Goal: Task Accomplishment & Management: Manage account settings

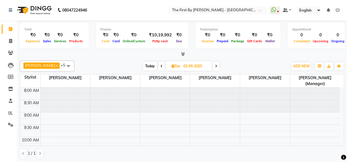
scroll to position [149, 0]
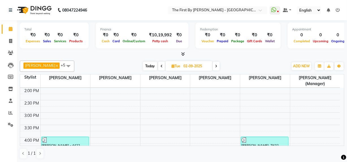
click at [195, 65] on input "02-09-2025" at bounding box center [195, 66] width 28 height 8
select select "9"
select select "2025"
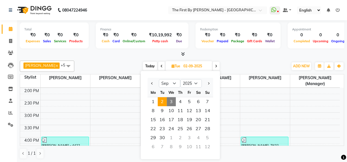
click at [171, 102] on span "3" at bounding box center [170, 101] width 9 height 9
type input "[DATE]"
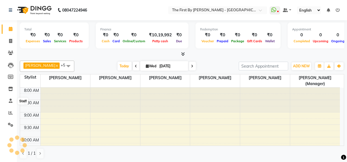
scroll to position [198, 0]
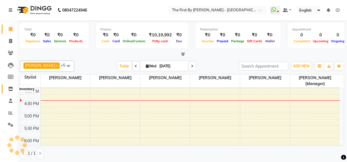
click at [12, 89] on icon at bounding box center [10, 89] width 5 height 4
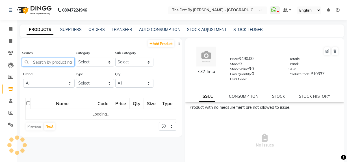
click at [65, 65] on input "text" at bounding box center [48, 62] width 52 height 9
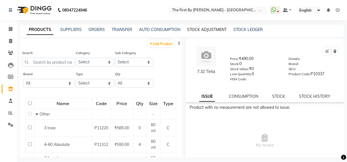
click at [221, 28] on link "STOCK ADJUSTMENT" at bounding box center [207, 29] width 40 height 5
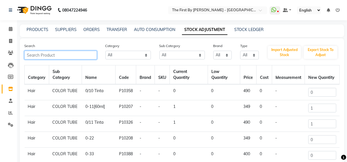
click at [60, 58] on input "text" at bounding box center [60, 55] width 73 height 9
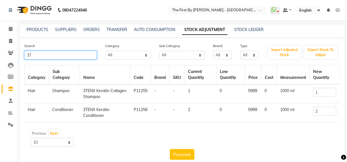
type input "3T"
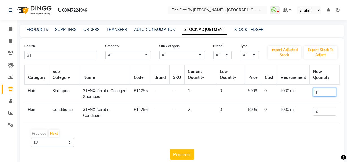
click at [329, 95] on input "1" at bounding box center [324, 92] width 23 height 9
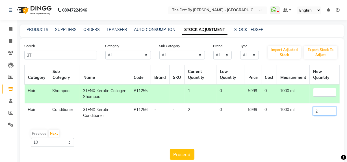
click at [327, 114] on input "2" at bounding box center [324, 111] width 23 height 9
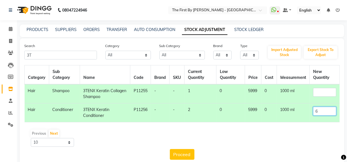
type input "6"
click at [316, 92] on input "number" at bounding box center [324, 92] width 23 height 9
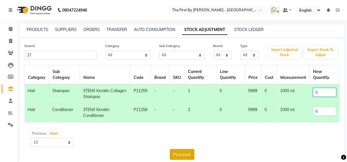
type input "5"
click at [186, 155] on button "Proceed" at bounding box center [182, 154] width 25 height 11
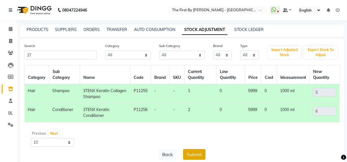
click at [188, 154] on button "Submit" at bounding box center [194, 154] width 22 height 11
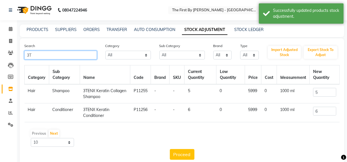
click at [72, 53] on input "3T" at bounding box center [60, 55] width 73 height 9
type input "3"
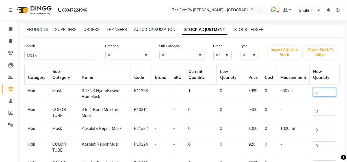
click at [323, 93] on input "1" at bounding box center [324, 92] width 23 height 9
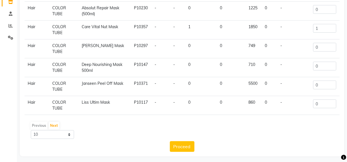
scroll to position [90, 0]
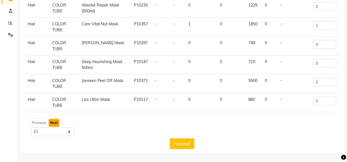
click at [56, 120] on button "Next" at bounding box center [54, 123] width 11 height 8
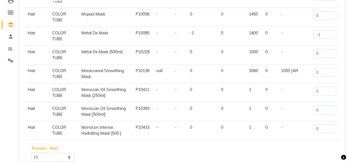
scroll to position [71, 0]
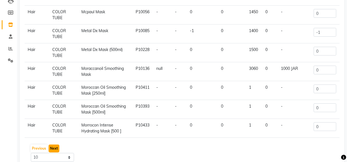
click at [56, 148] on button "Next" at bounding box center [54, 149] width 11 height 8
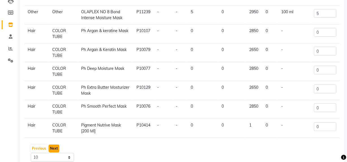
click at [51, 150] on button "Next" at bounding box center [54, 149] width 11 height 8
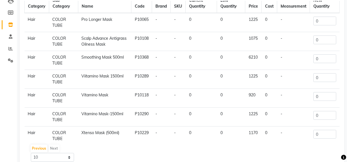
scroll to position [0, 0]
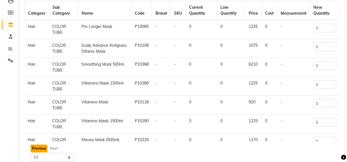
click at [45, 148] on button "Previous" at bounding box center [38, 149] width 17 height 8
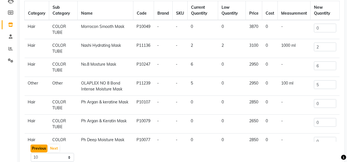
click at [45, 148] on button "Previous" at bounding box center [38, 149] width 17 height 8
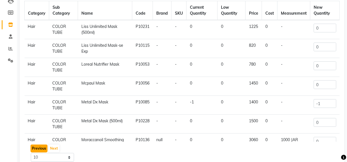
click at [45, 148] on button "Previous" at bounding box center [38, 149] width 17 height 8
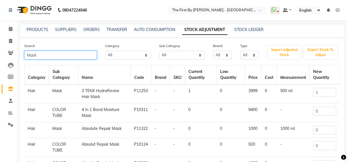
click at [70, 59] on input "Mask" at bounding box center [60, 55] width 73 height 9
type input "M"
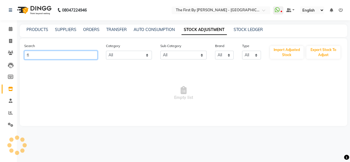
type input "f"
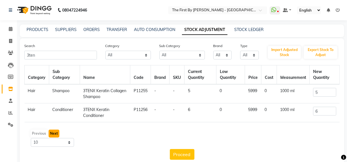
click at [51, 135] on button "Next" at bounding box center [54, 134] width 11 height 8
click at [39, 132] on button "Previous" at bounding box center [38, 134] width 17 height 8
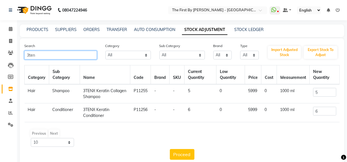
click at [54, 56] on input "3ten" at bounding box center [60, 55] width 73 height 9
type input "3"
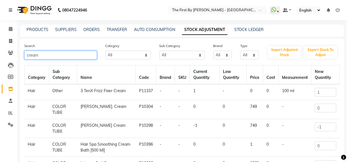
type input "cream"
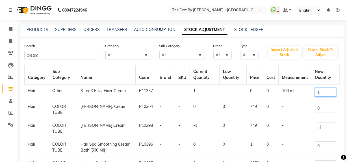
click at [326, 95] on input "1" at bounding box center [324, 92] width 21 height 9
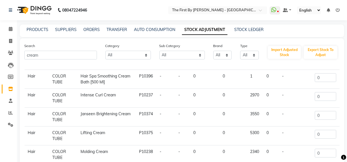
scroll to position [90, 0]
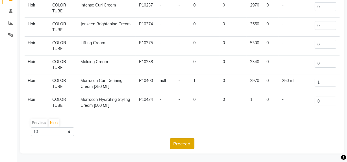
type input "5"
click at [182, 147] on button "Proceed" at bounding box center [182, 144] width 25 height 11
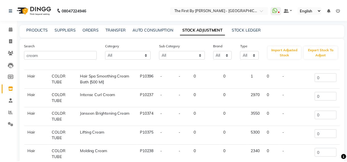
scroll to position [0, 0]
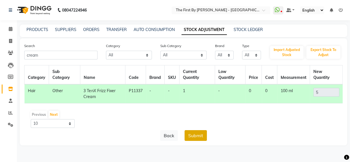
click at [192, 137] on button "Submit" at bounding box center [196, 135] width 22 height 11
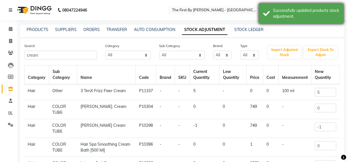
click at [317, 19] on div "Successfully updated products stock adjustment." at bounding box center [306, 14] width 66 height 12
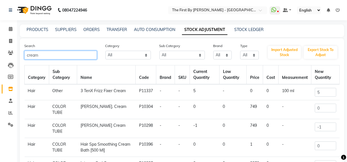
click at [82, 59] on input "cream" at bounding box center [60, 55] width 73 height 9
click at [82, 58] on input "cream" at bounding box center [60, 55] width 73 height 9
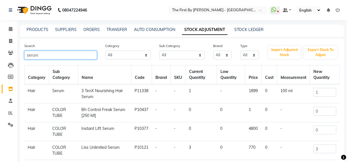
type input "serum"
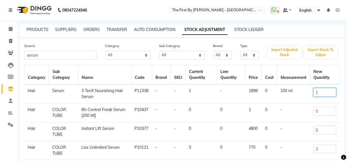
click at [321, 92] on input "1" at bounding box center [324, 92] width 23 height 9
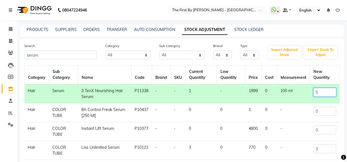
scroll to position [77, 0]
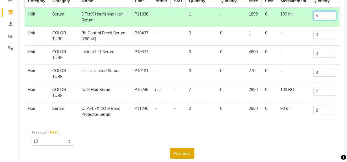
type input "5"
click at [181, 150] on button "Proceed" at bounding box center [182, 153] width 25 height 11
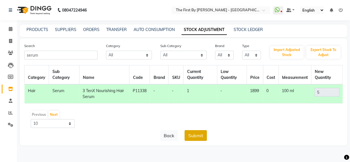
click at [188, 136] on button "Submit" at bounding box center [196, 135] width 22 height 11
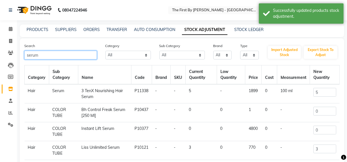
click at [46, 55] on input "serum" at bounding box center [60, 55] width 73 height 9
type input "s"
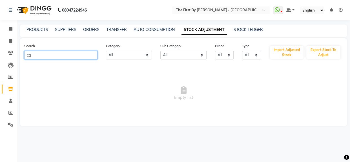
type input "c"
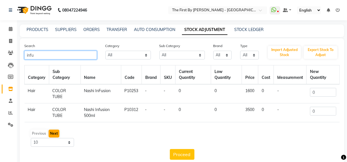
type input "infu"
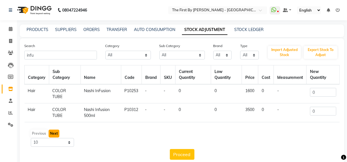
click at [55, 135] on button "Next" at bounding box center [54, 134] width 11 height 8
click at [34, 133] on button "Previous" at bounding box center [38, 134] width 17 height 8
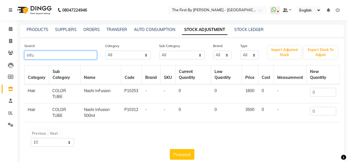
click at [66, 56] on input "infu" at bounding box center [60, 55] width 73 height 9
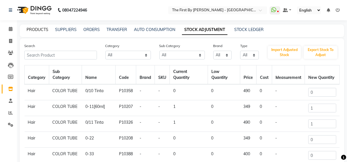
click at [30, 28] on link "PRODUCTS" at bounding box center [38, 29] width 22 height 5
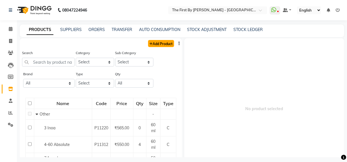
click at [161, 43] on link "Add Product" at bounding box center [161, 43] width 26 height 7
select select "true"
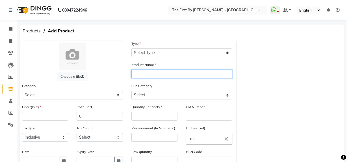
click at [139, 73] on input "text" at bounding box center [181, 74] width 101 height 9
type input "3TenX Cavier Infusion"
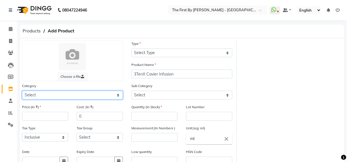
click at [103, 94] on select "Select Hair Skin Makeup Personal Care Appliances [PERSON_NAME] Waxing Disposabl…" at bounding box center [72, 95] width 101 height 9
select select "1057101100"
click at [22, 91] on select "Select Hair Skin Makeup Personal Care Appliances [PERSON_NAME] Waxing Disposabl…" at bounding box center [72, 95] width 101 height 9
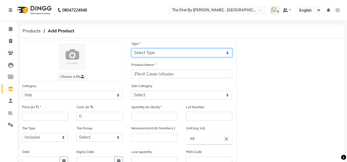
click at [155, 56] on select "Select Type Both Retail Consumable" at bounding box center [181, 53] width 101 height 9
select select "C"
click at [131, 49] on select "Select Type Both Retail Consumable" at bounding box center [181, 53] width 101 height 9
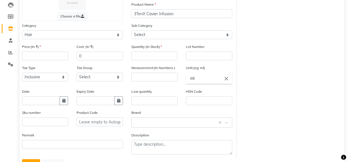
scroll to position [60, 0]
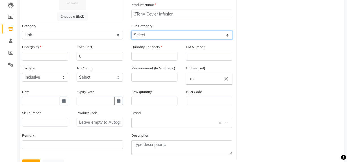
click at [137, 38] on select "Select Shampoo Conditioner Cream Mask Oil Serum Color Appliances Treatment Styl…" at bounding box center [181, 35] width 101 height 9
select select "1057101112"
click at [131, 31] on select "Select Shampoo Conditioner Cream Mask Oil Serum Color Appliances Treatment Styl…" at bounding box center [181, 35] width 101 height 9
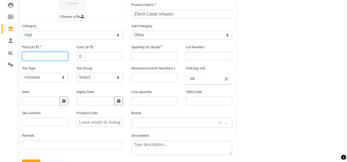
click at [31, 61] on input "number" at bounding box center [45, 56] width 46 height 9
type input "0"
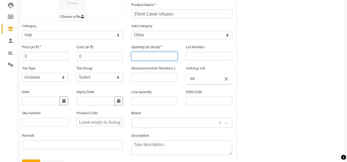
click at [170, 56] on input "number" at bounding box center [154, 56] width 46 height 9
type input "2"
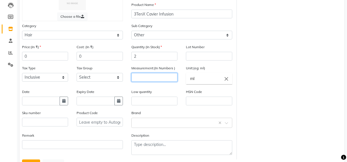
click at [163, 76] on input "number" at bounding box center [154, 77] width 46 height 9
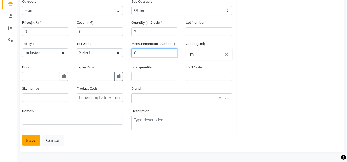
type input "0"
click at [28, 140] on button "Save" at bounding box center [31, 140] width 18 height 11
click at [34, 142] on button "Save" at bounding box center [31, 140] width 18 height 11
click at [23, 143] on button "Save" at bounding box center [31, 140] width 18 height 11
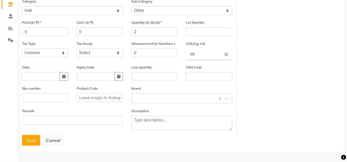
scroll to position [0, 0]
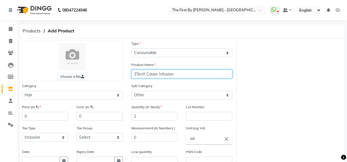
click at [174, 72] on input "3TenX Cavier Infusion" at bounding box center [181, 74] width 101 height 9
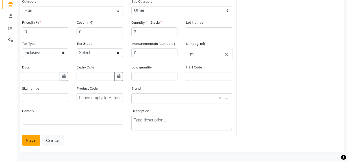
click at [32, 137] on button "Save" at bounding box center [31, 140] width 18 height 11
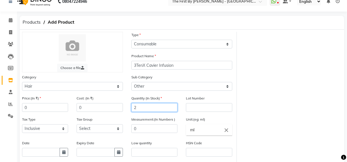
click at [161, 105] on input "2" at bounding box center [154, 107] width 46 height 9
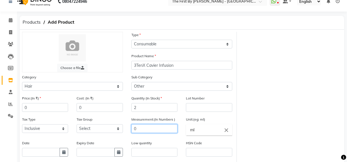
click at [146, 126] on input "0" at bounding box center [154, 128] width 46 height 9
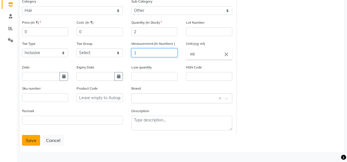
type input "1"
click at [36, 138] on button "Save" at bounding box center [31, 140] width 18 height 11
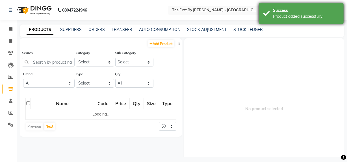
click at [298, 20] on div "Success Product added successfully!" at bounding box center [300, 13] width 85 height 20
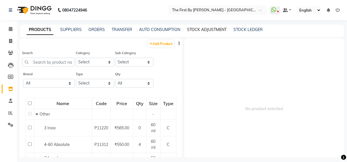
click at [198, 30] on link "STOCK ADJUSTMENT" at bounding box center [207, 29] width 40 height 5
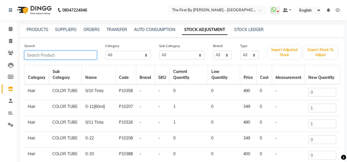
click at [91, 54] on input "text" at bounding box center [60, 55] width 73 height 9
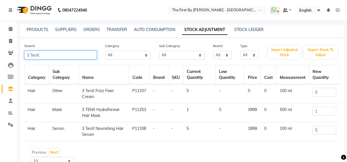
scroll to position [29, 0]
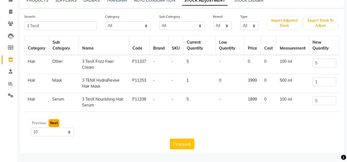
click at [54, 122] on button "Next" at bounding box center [54, 123] width 11 height 8
click at [36, 126] on button "Previous" at bounding box center [38, 123] width 17 height 8
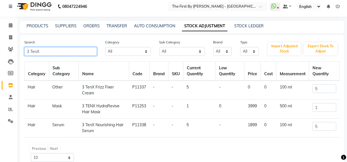
click at [29, 51] on input "3 TenX" at bounding box center [60, 51] width 73 height 9
click at [31, 51] on input "3 TenX" at bounding box center [60, 51] width 73 height 9
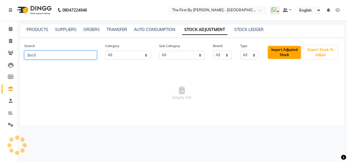
scroll to position [0, 0]
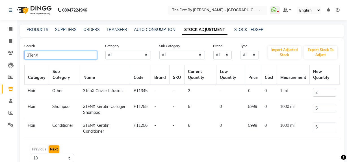
type input "3TenX"
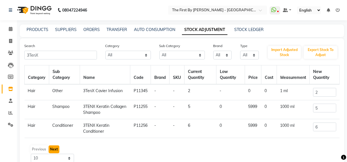
click at [56, 148] on button "Next" at bounding box center [54, 150] width 11 height 8
click at [40, 150] on button "Previous" at bounding box center [38, 150] width 17 height 8
drag, startPoint x: 44, startPoint y: 28, endPoint x: 48, endPoint y: 33, distance: 6.6
click at [44, 28] on link "PRODUCTS" at bounding box center [38, 29] width 22 height 5
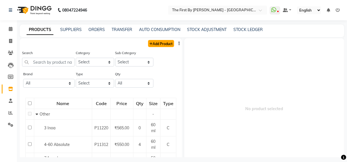
click at [158, 45] on link "Add Product" at bounding box center [161, 43] width 26 height 7
select select "true"
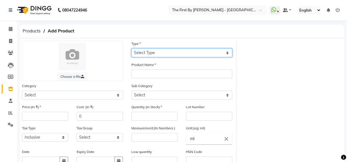
click at [203, 49] on select "Select Type Both Retail Consumable" at bounding box center [181, 53] width 101 height 9
select select "C"
click at [131, 49] on select "Select Type Both Retail Consumable" at bounding box center [181, 53] width 101 height 9
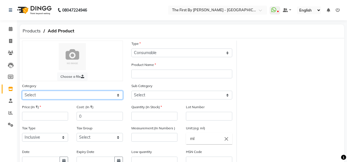
click at [90, 93] on select "Select Hair Skin Makeup Personal Care Appliances [PERSON_NAME] Waxing Disposabl…" at bounding box center [72, 95] width 101 height 9
select select "1057101100"
click at [22, 91] on select "Select Hair Skin Makeup Personal Care Appliances [PERSON_NAME] Waxing Disposabl…" at bounding box center [72, 95] width 101 height 9
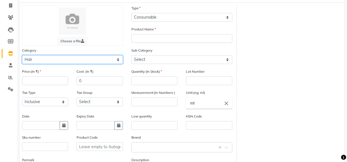
scroll to position [9, 0]
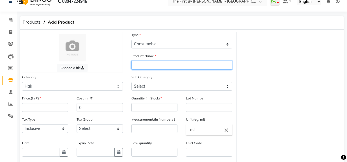
click at [182, 63] on input "text" at bounding box center [181, 65] width 101 height 9
type input "3TenX Ultimate Revitalize Hair Mask"
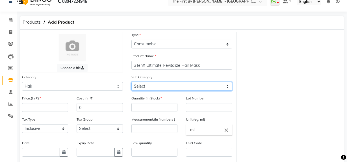
click at [168, 87] on select "Select Shampoo Conditioner Cream Mask Oil Serum Color Appliances Treatment Styl…" at bounding box center [181, 86] width 101 height 9
select select "1057101104"
click at [131, 82] on select "Select Shampoo Conditioner Cream Mask Oil Serum Color Appliances Treatment Styl…" at bounding box center [181, 86] width 101 height 9
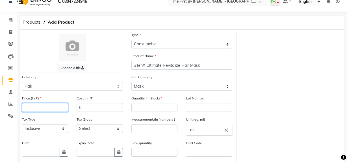
click at [51, 108] on input "number" at bounding box center [45, 107] width 46 height 9
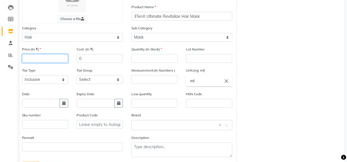
scroll to position [60, 0]
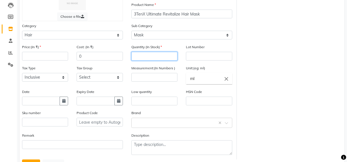
click at [152, 58] on input "number" at bounding box center [154, 56] width 46 height 9
type input "3"
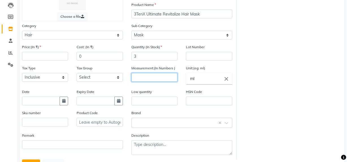
click at [165, 76] on input "number" at bounding box center [154, 77] width 46 height 9
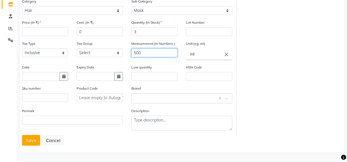
scroll to position [34, 0]
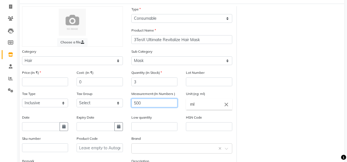
type input "500"
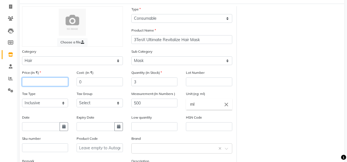
click at [61, 82] on input "number" at bounding box center [45, 82] width 46 height 9
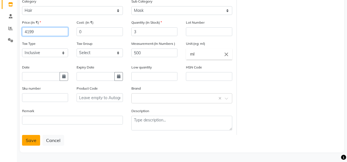
type input "4199"
click at [32, 145] on button "Save" at bounding box center [31, 140] width 18 height 11
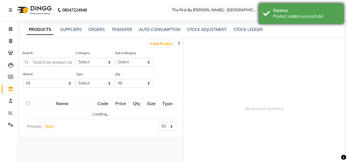
click at [265, 15] on div "Success Product added successfully!" at bounding box center [300, 13] width 85 height 20
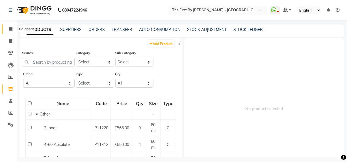
drag, startPoint x: 6, startPoint y: 31, endPoint x: 12, endPoint y: 27, distance: 6.7
click at [6, 31] on span at bounding box center [11, 29] width 10 height 6
